Goal: Book appointment/travel/reservation

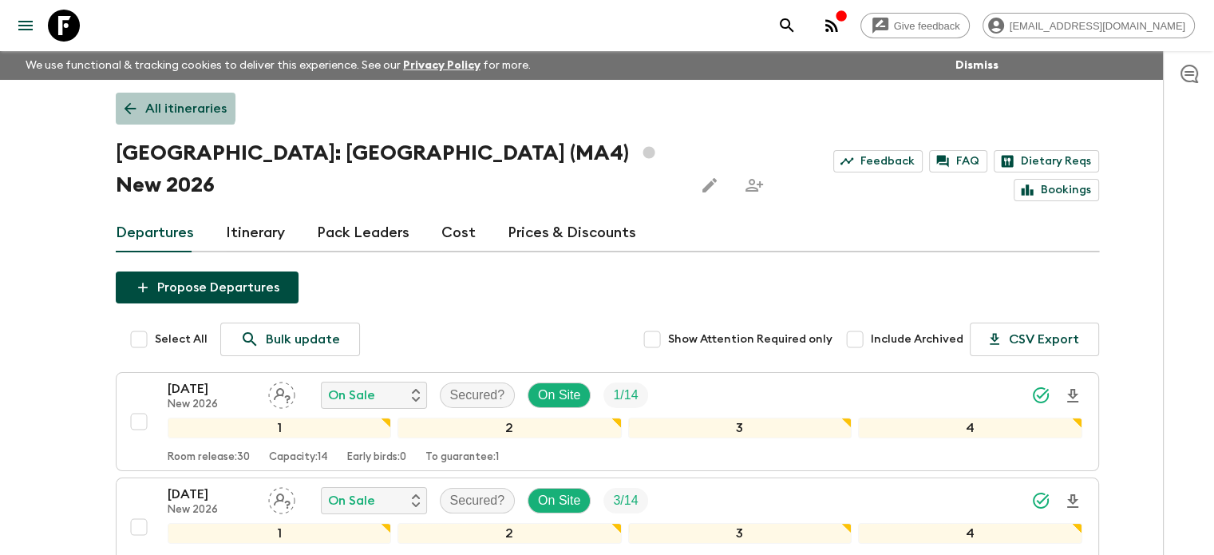
click at [158, 101] on p "All itineraries" at bounding box center [185, 108] width 81 height 19
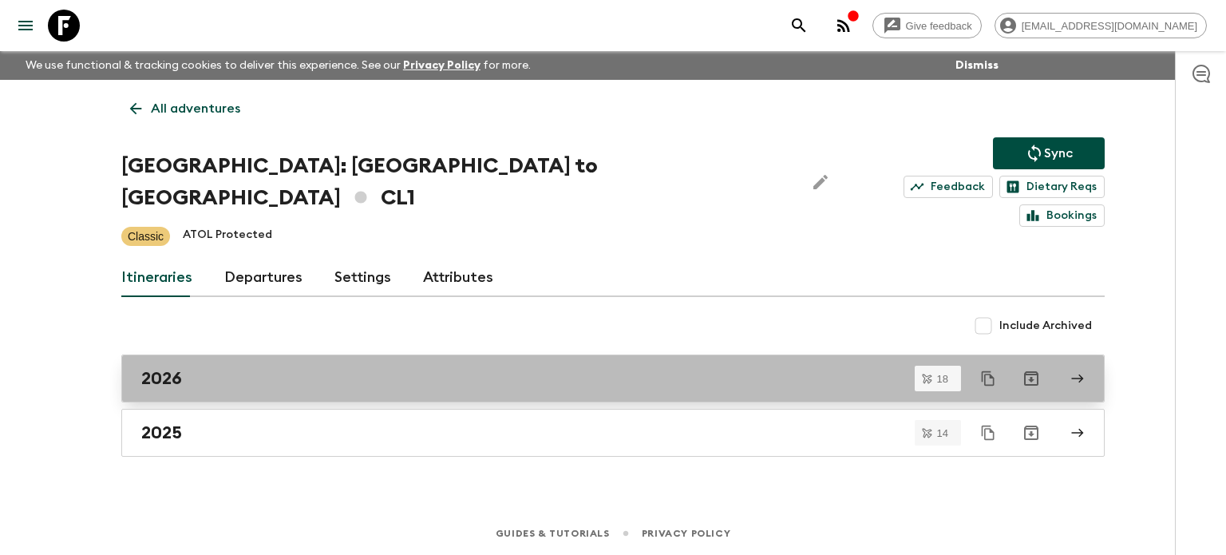
click at [409, 368] on div "2026" at bounding box center [597, 378] width 913 height 21
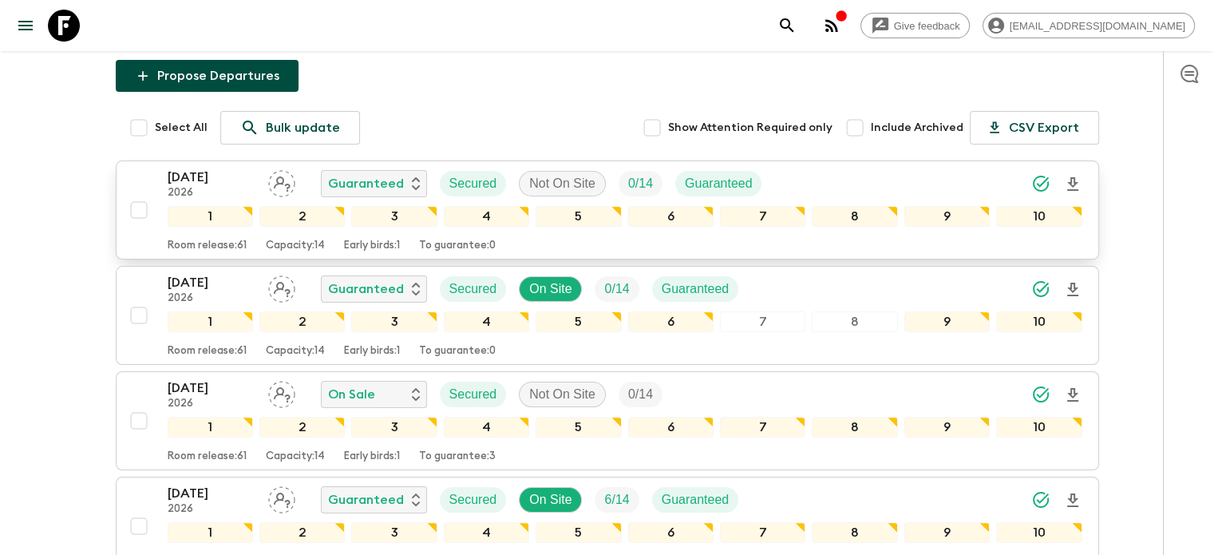
scroll to position [283, 0]
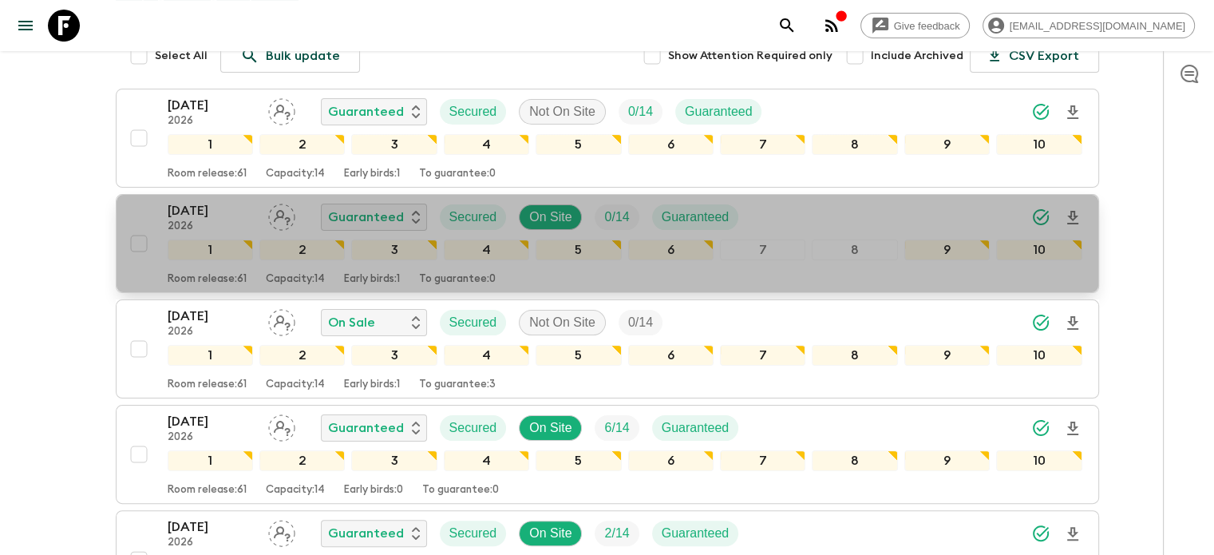
click at [200, 194] on button "[DATE] 2026 Guaranteed Secured On Site 0 / 14 Guaranteed 1 2 3 4 5 6 7 8 9 10 R…" at bounding box center [607, 243] width 983 height 99
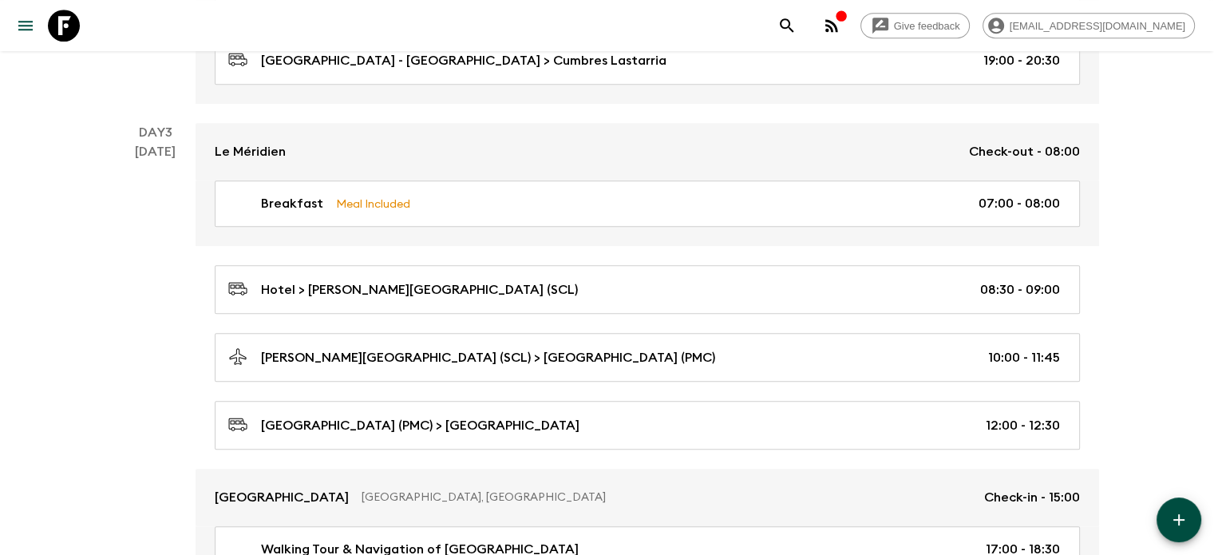
scroll to position [970, 0]
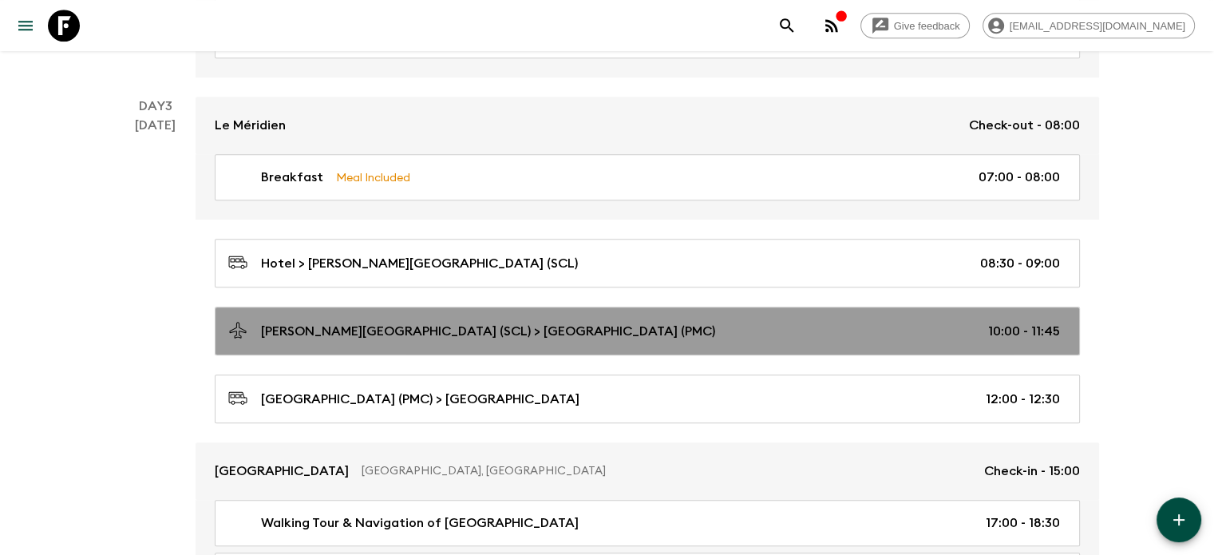
click at [584, 339] on link "[PERSON_NAME][GEOGRAPHIC_DATA] (SCL) > [GEOGRAPHIC_DATA] (PMC) 10:00 - 11:45" at bounding box center [647, 330] width 865 height 49
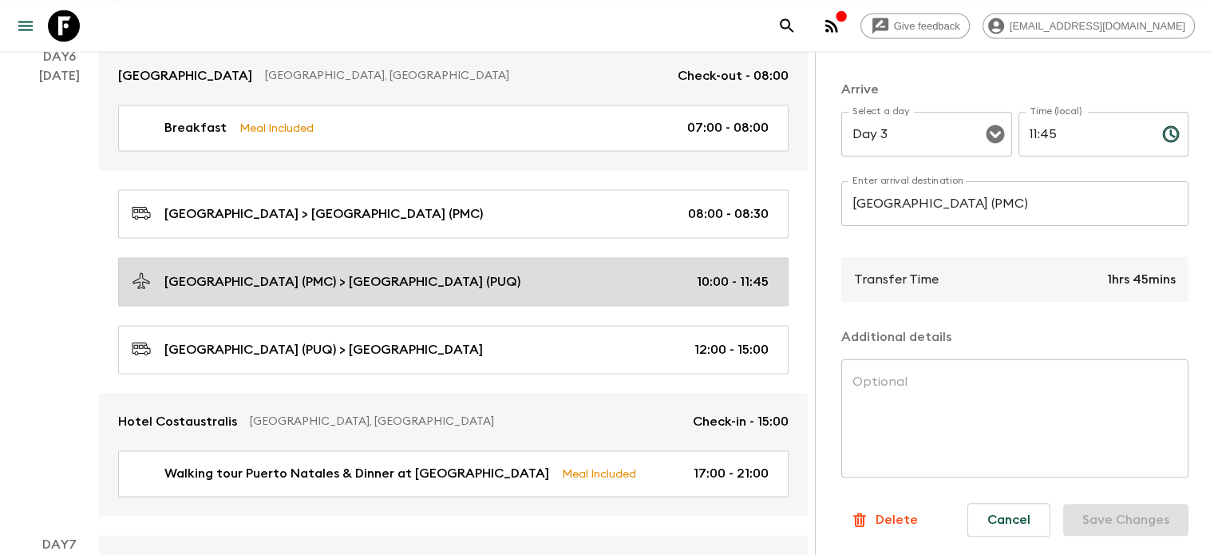
scroll to position [2313, 0]
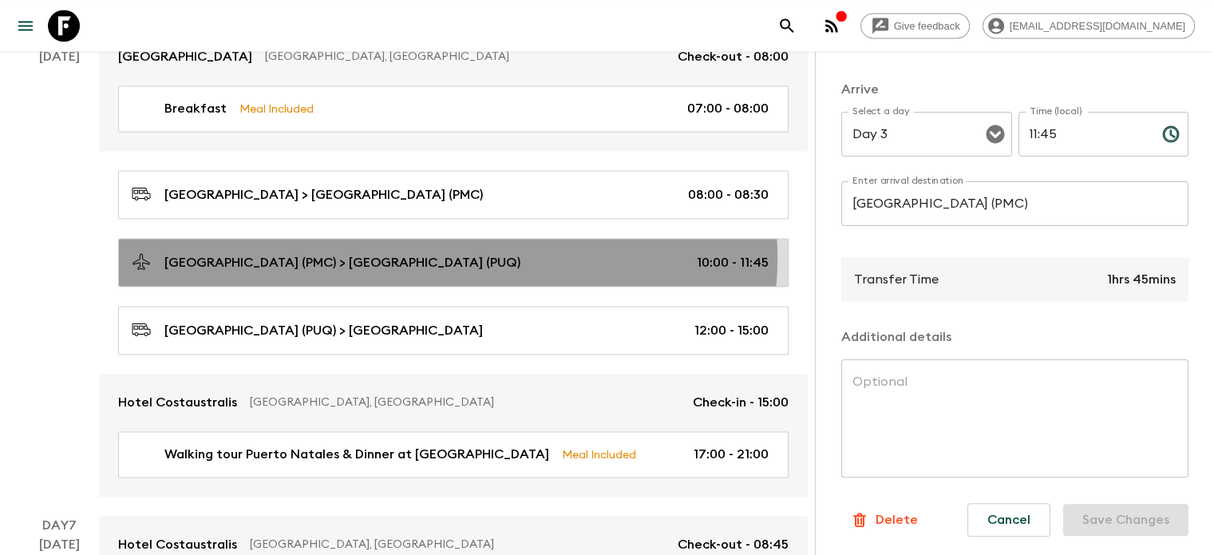
click at [447, 253] on p "[GEOGRAPHIC_DATA] (PMC) > [GEOGRAPHIC_DATA] (PUQ)" at bounding box center [342, 262] width 356 height 19
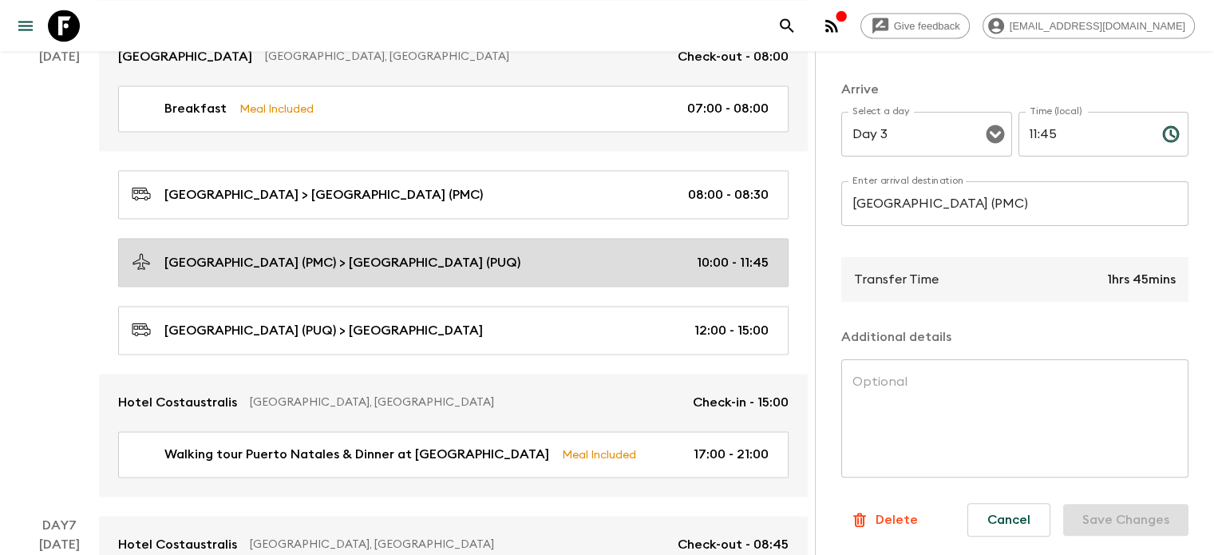
type input "[GEOGRAPHIC_DATA] (PMC)"
type input "[GEOGRAPHIC_DATA] (PUQ)"
type input "Day 6"
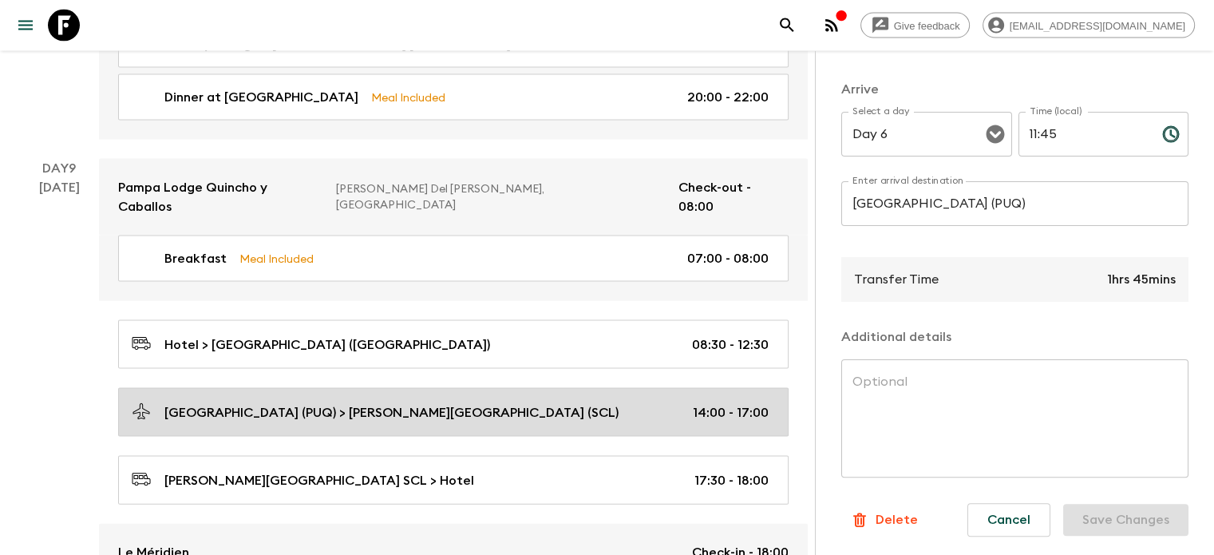
scroll to position [3326, 0]
